Goal: Transaction & Acquisition: Obtain resource

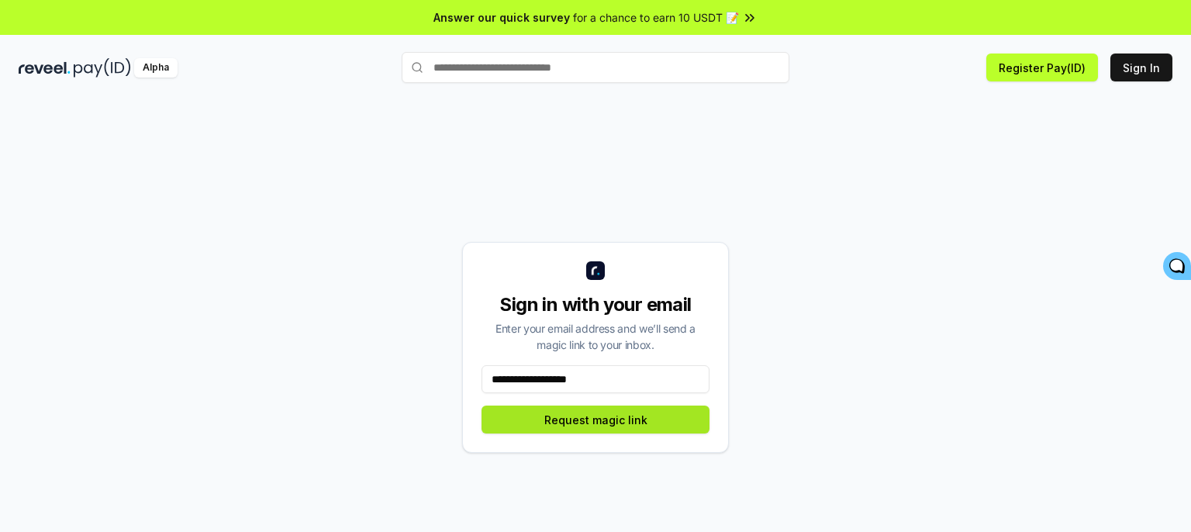
type input "**********"
click at [664, 415] on button "Request magic link" at bounding box center [596, 420] width 228 height 28
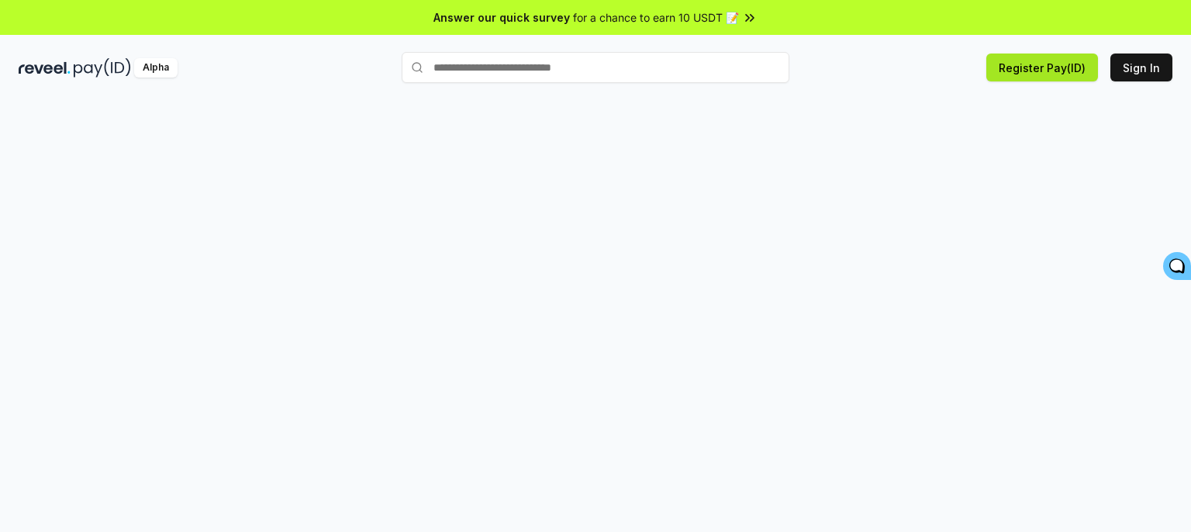
click at [1066, 57] on button "Register Pay(ID)" at bounding box center [1043, 68] width 112 height 28
click at [1064, 58] on button "Register Pay(ID)" at bounding box center [1043, 68] width 112 height 28
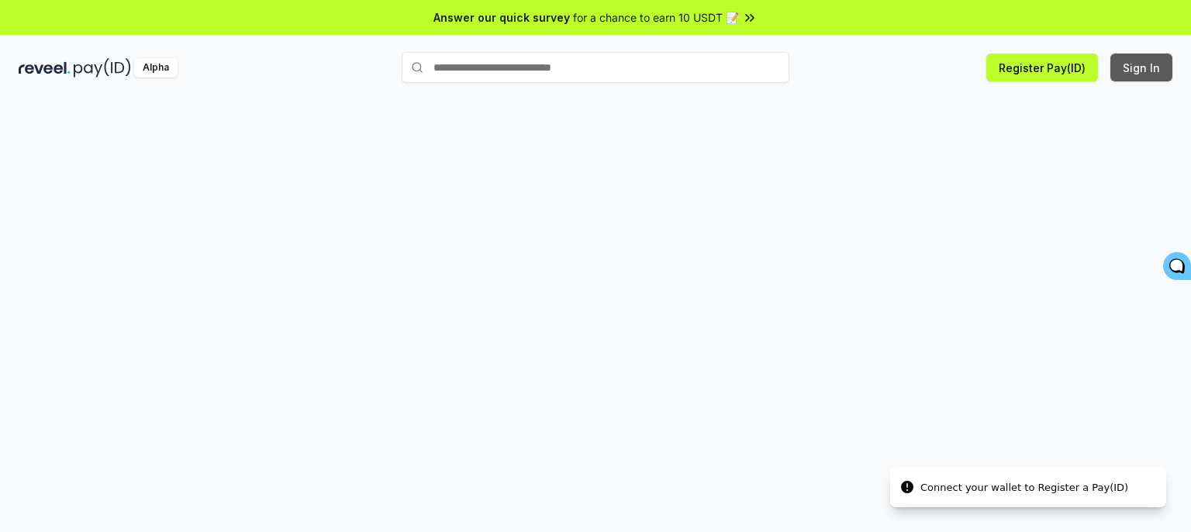
click at [1145, 66] on button "Sign In" at bounding box center [1142, 68] width 62 height 28
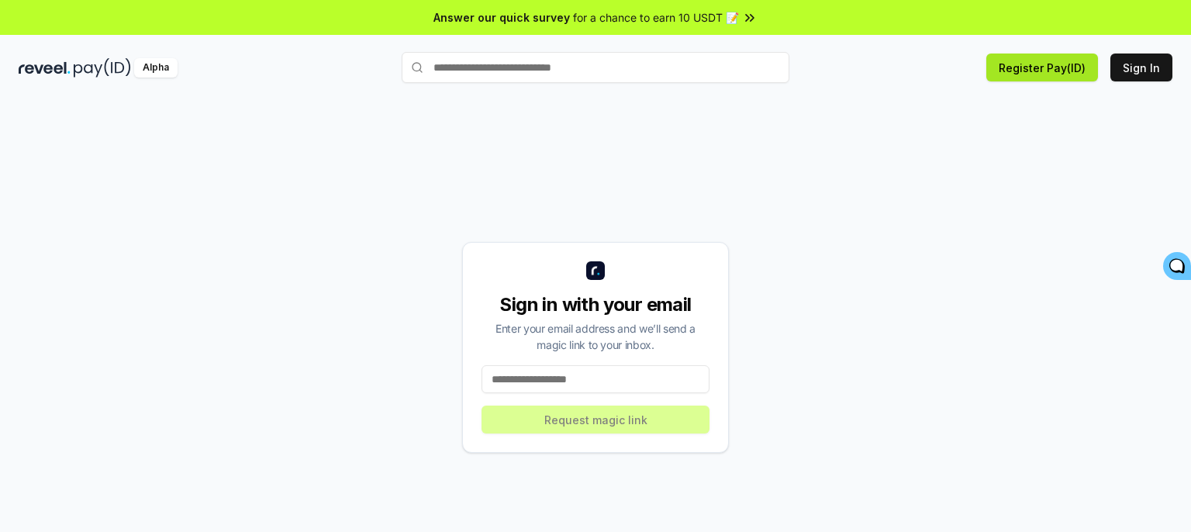
click at [1060, 62] on button "Register Pay(ID)" at bounding box center [1043, 68] width 112 height 28
click at [750, 12] on icon at bounding box center [750, 18] width 16 height 16
click at [737, 12] on span "for a chance to earn 10 USDT 📝" at bounding box center [656, 17] width 166 height 16
